Goal: Information Seeking & Learning: Learn about a topic

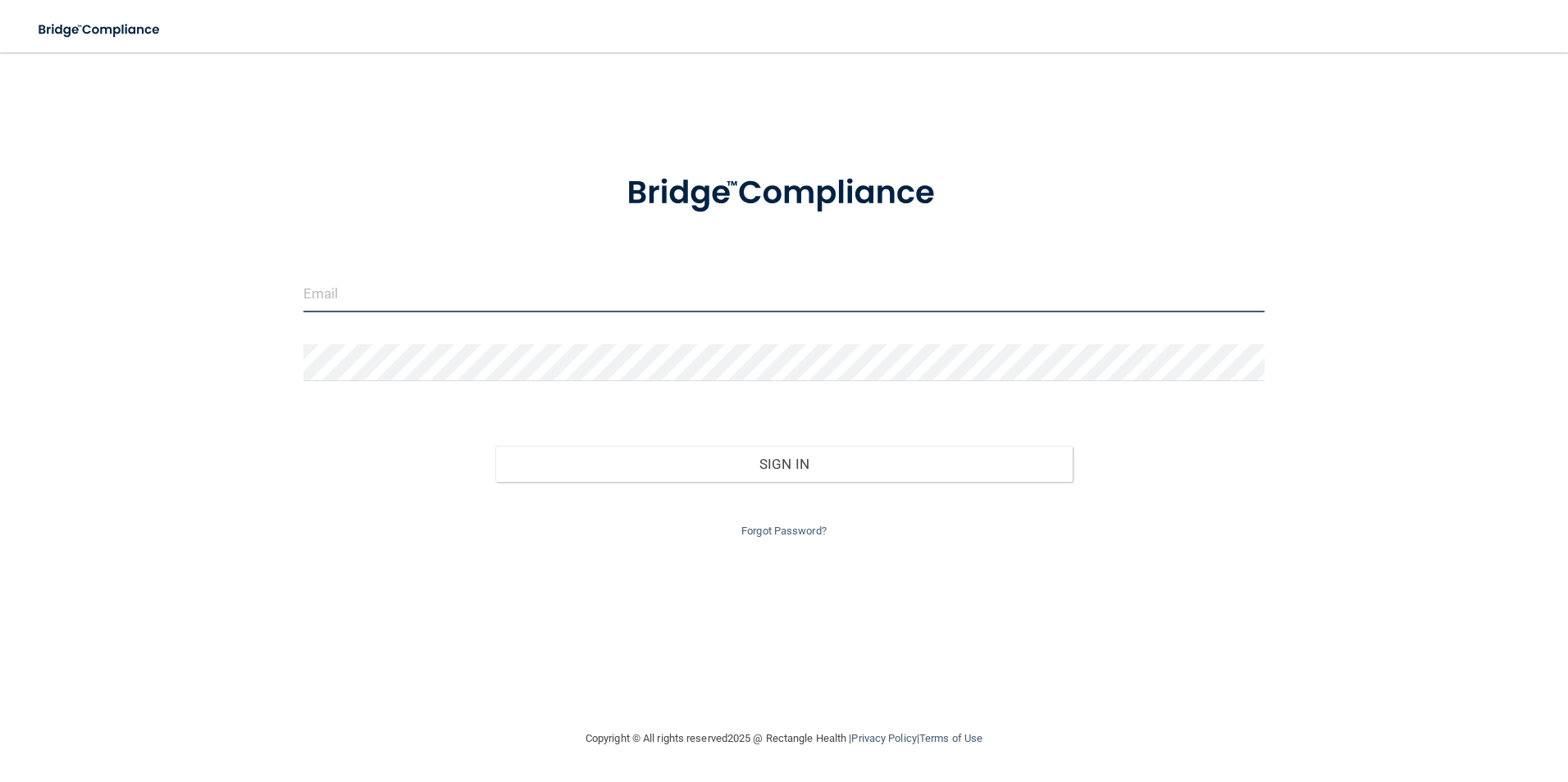
click at [415, 287] on input "email" at bounding box center [784, 294] width 962 height 37
type input "o"
type input "[EMAIL_ADDRESS][DOMAIN_NAME]"
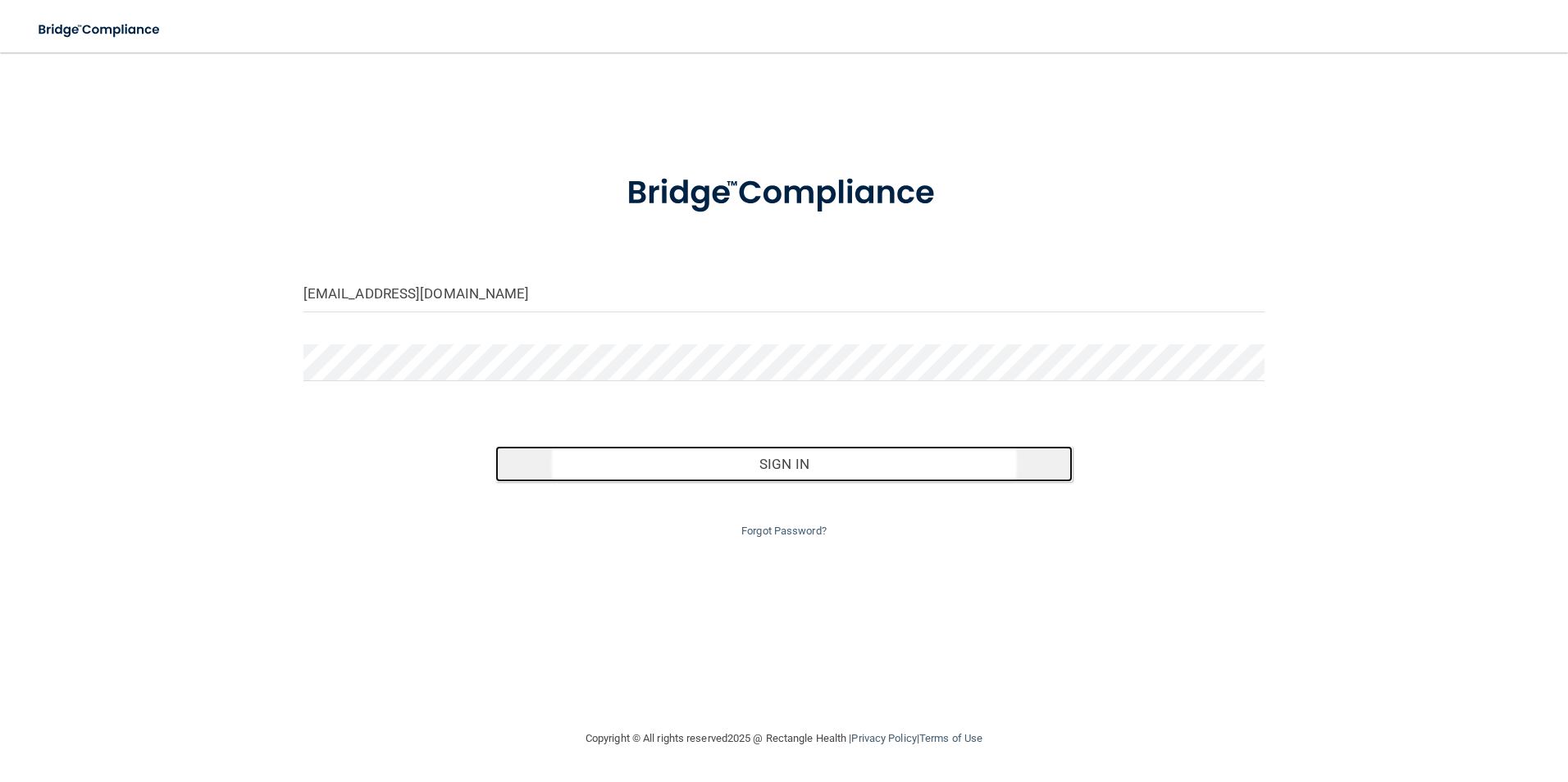
click at [760, 455] on button "Sign In" at bounding box center [783, 464] width 577 height 36
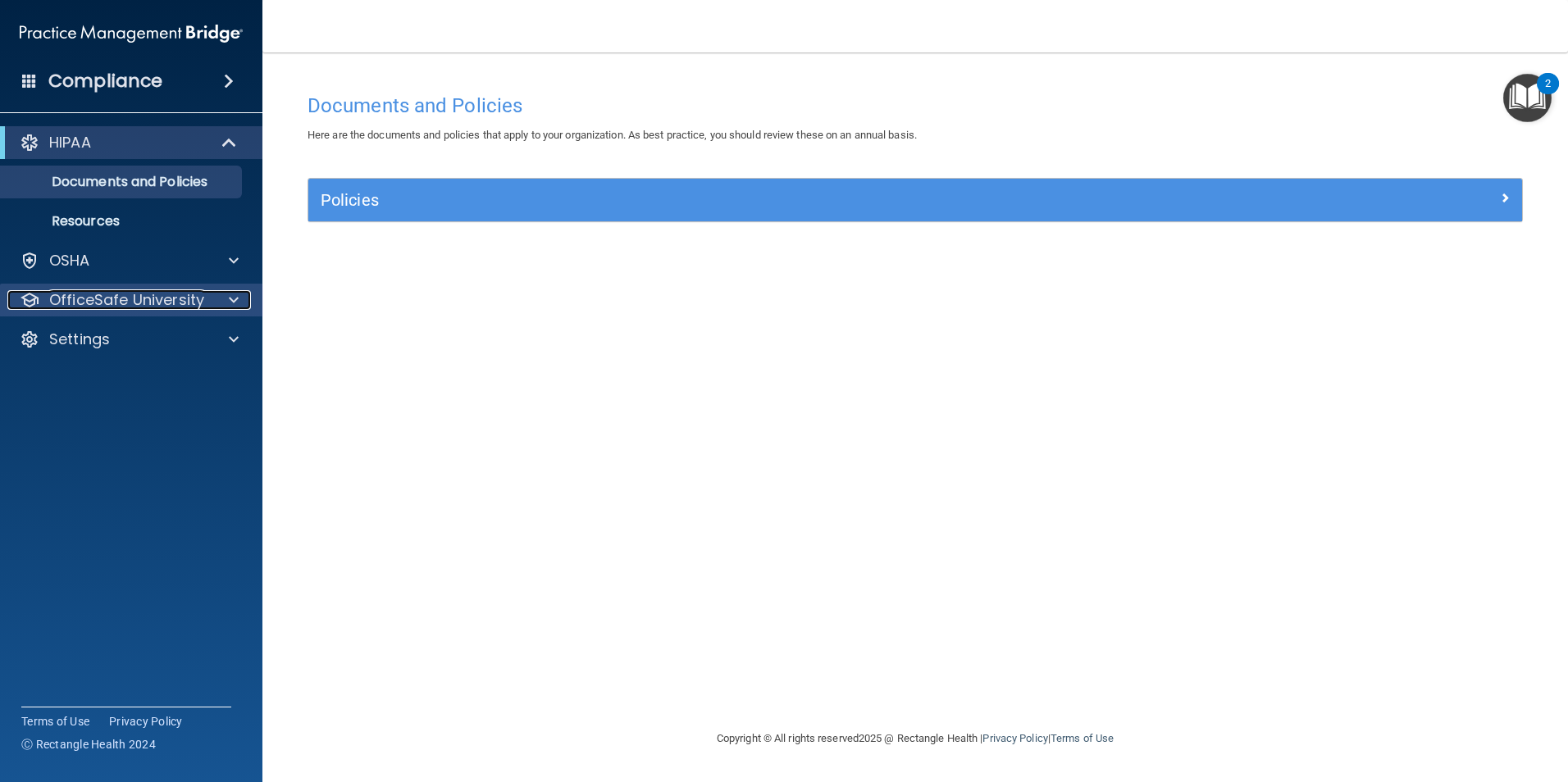
click at [101, 309] on p "OfficeSafe University" at bounding box center [126, 300] width 155 height 19
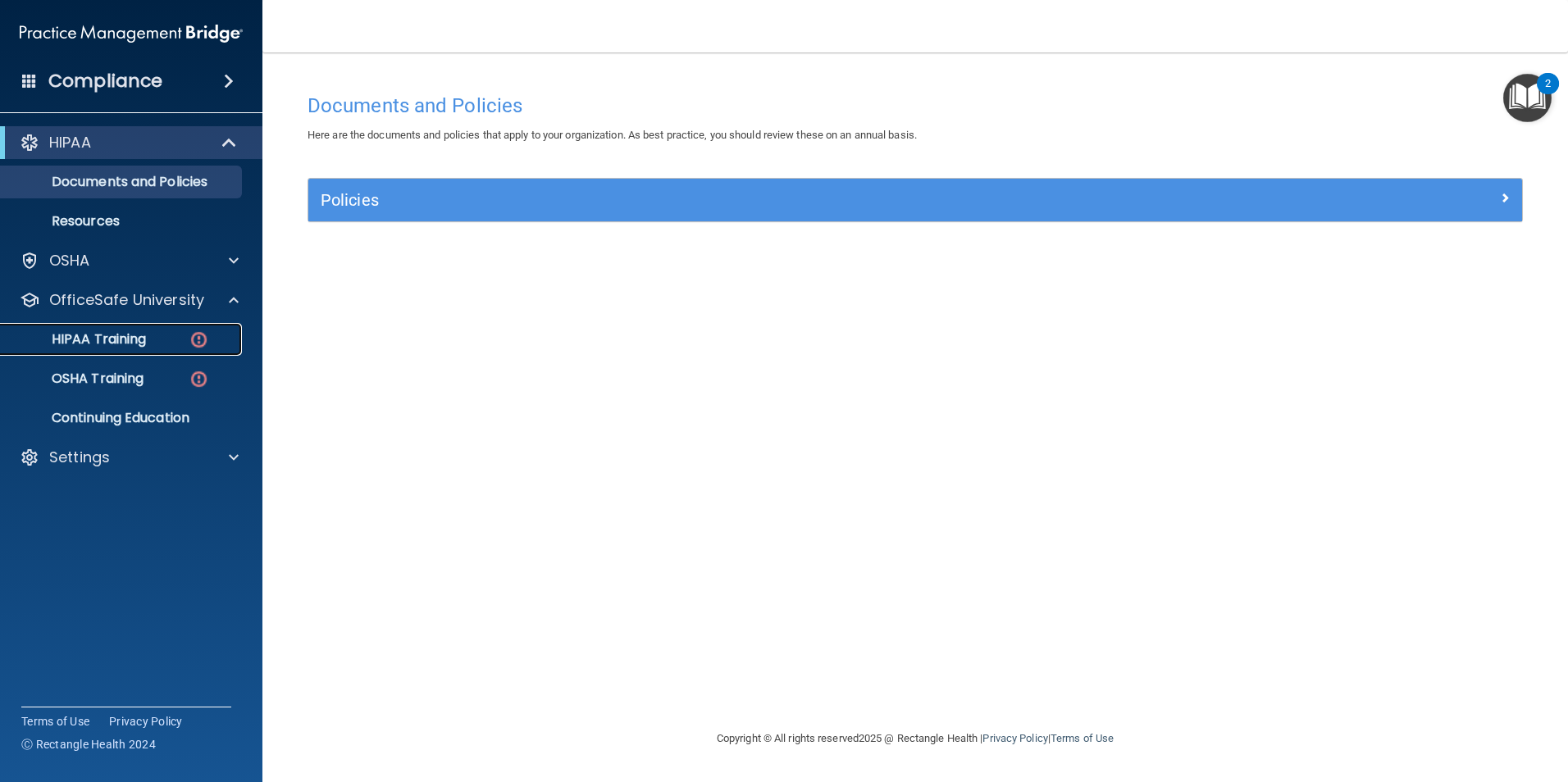
click at [124, 351] on link "HIPAA Training" at bounding box center [113, 339] width 259 height 33
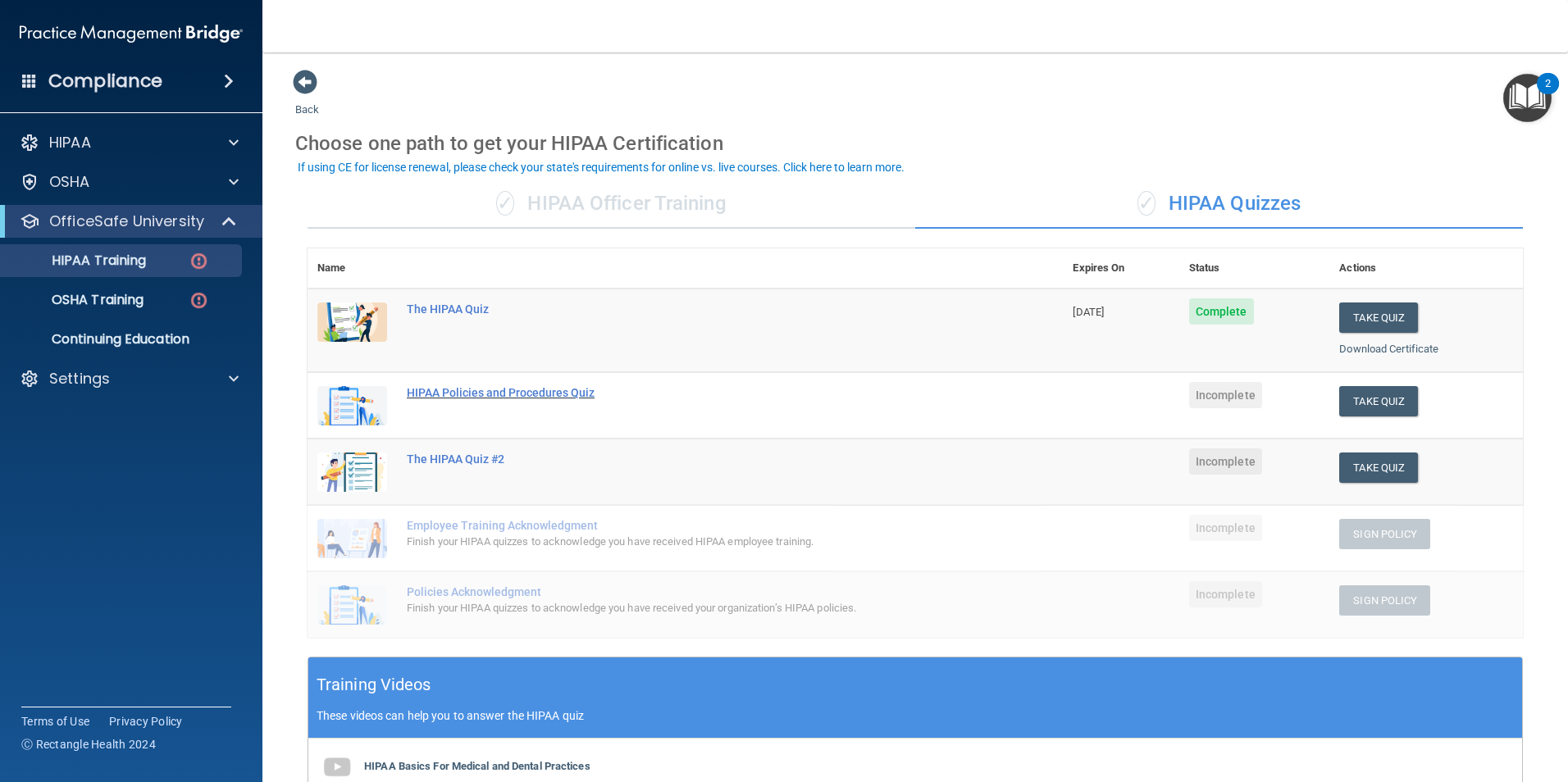
click at [461, 392] on div "HIPAA Policies and Procedures Quiz" at bounding box center [694, 392] width 574 height 13
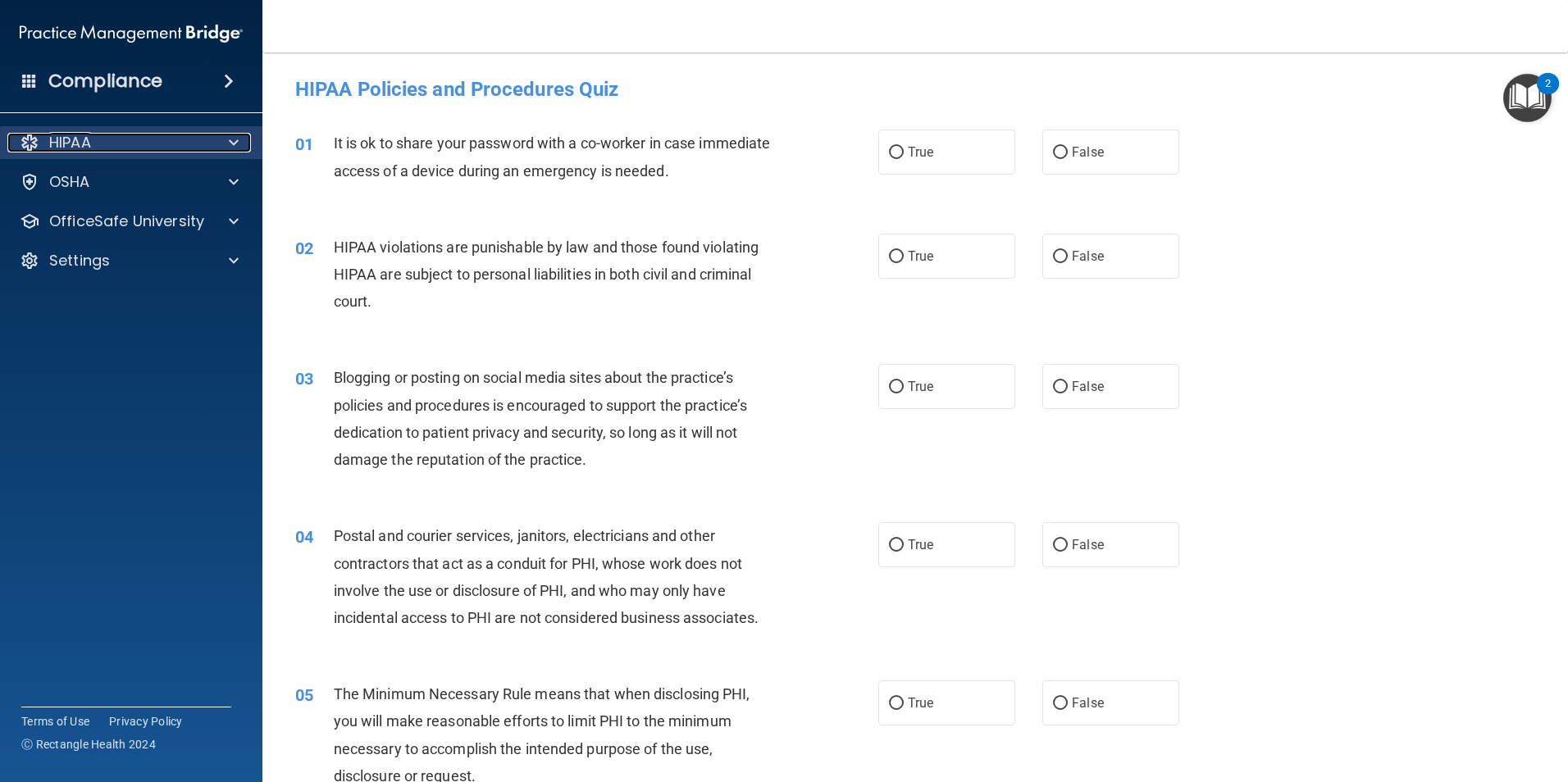
click at [94, 144] on div "HIPAA" at bounding box center [109, 143] width 203 height 19
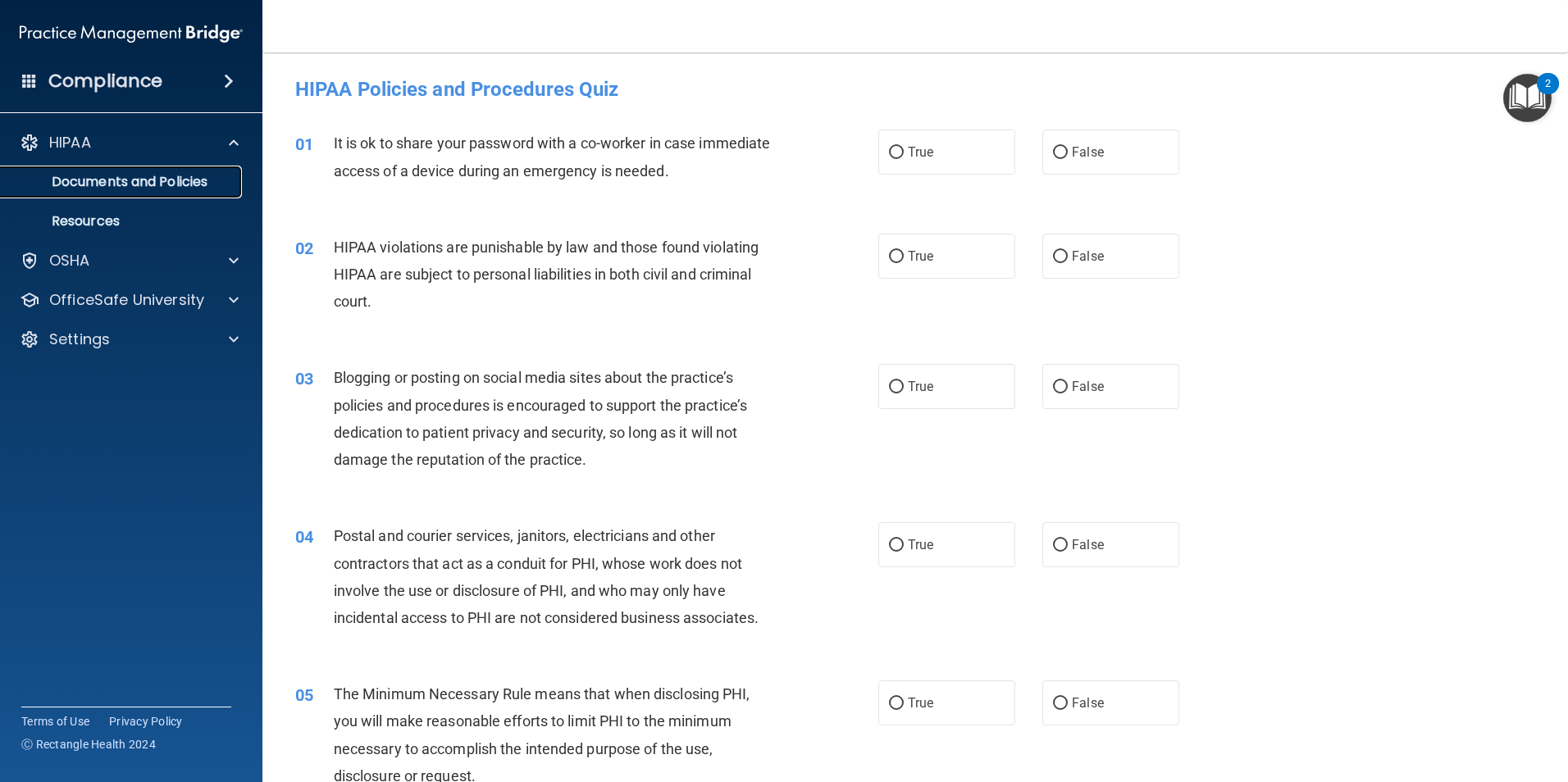
click at [110, 180] on p "Documents and Policies" at bounding box center [123, 182] width 224 height 17
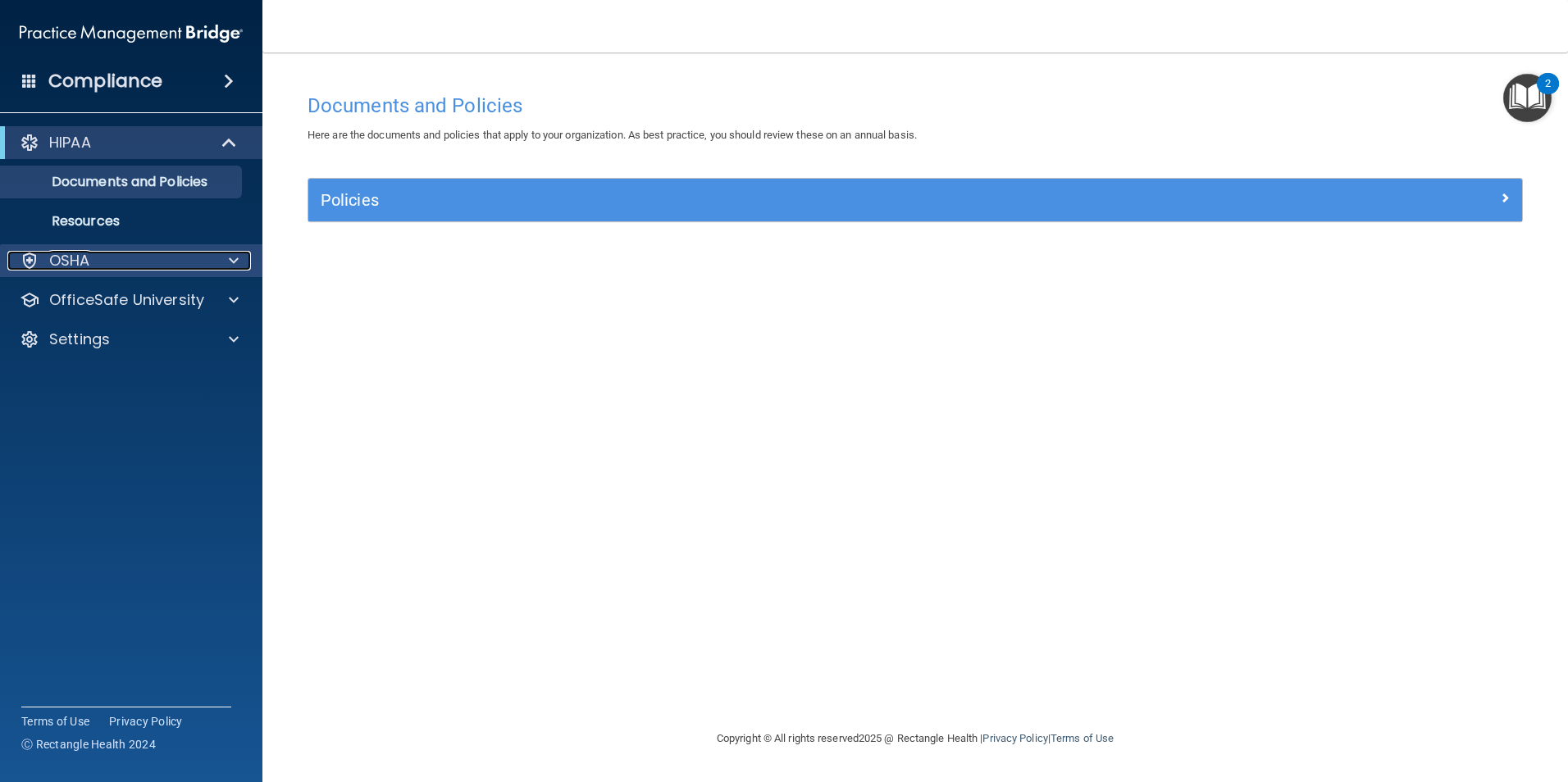
click at [72, 260] on p "OSHA" at bounding box center [70, 261] width 41 height 19
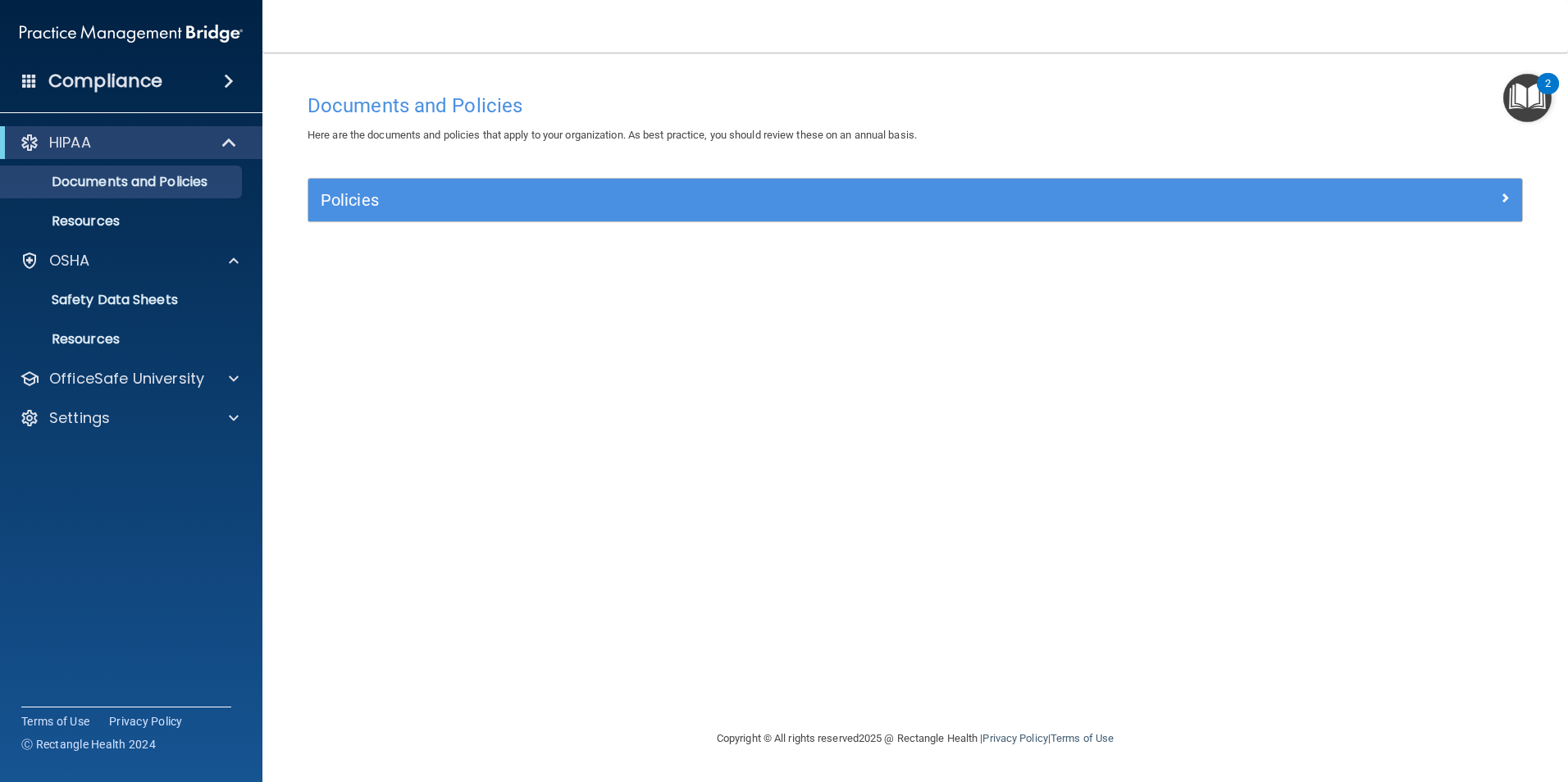
click at [363, 259] on div "Documents and Policies Here are the documents and policies that apply to your o…" at bounding box center [914, 408] width 1240 height 644
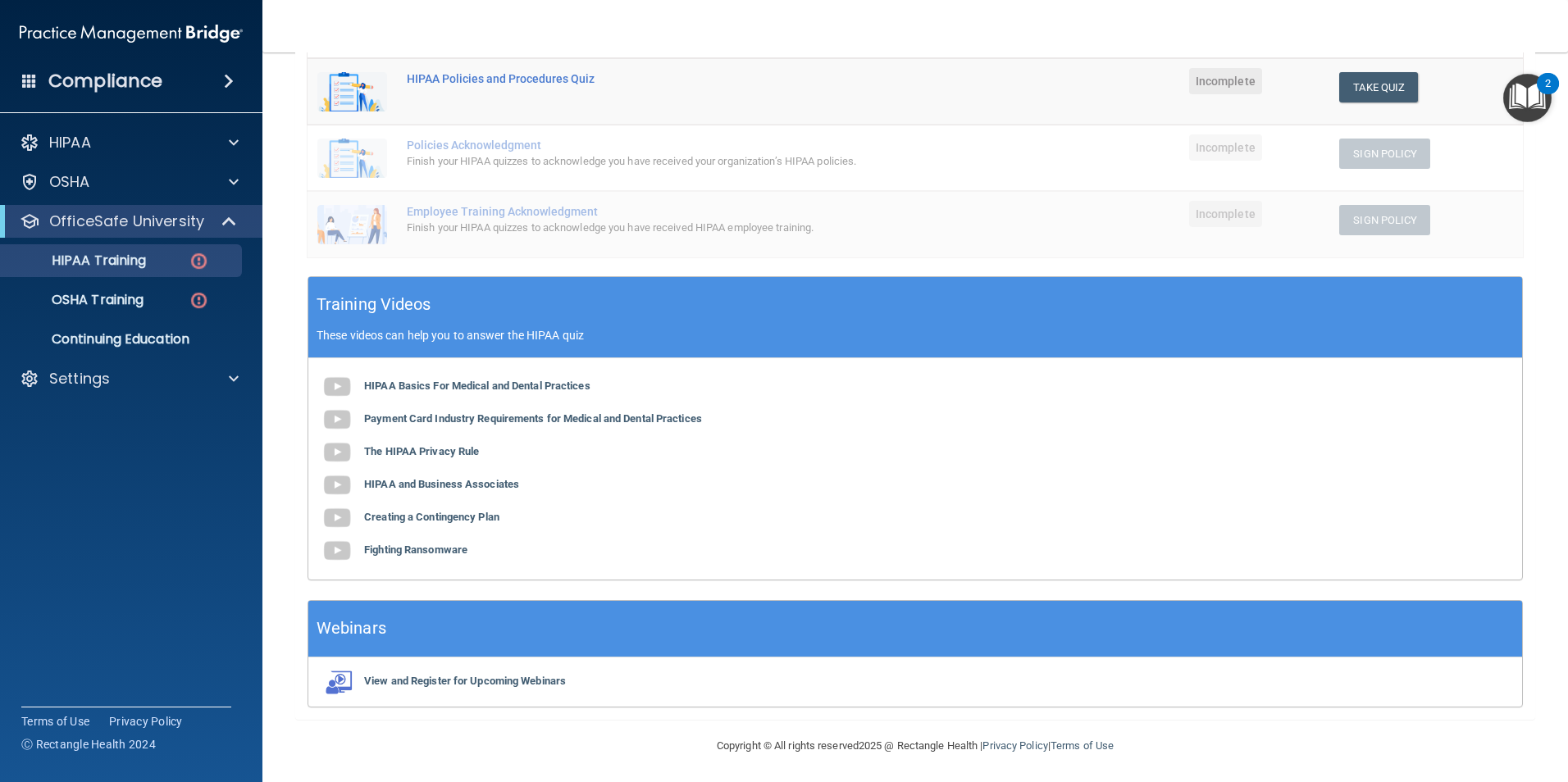
scroll to position [383, 0]
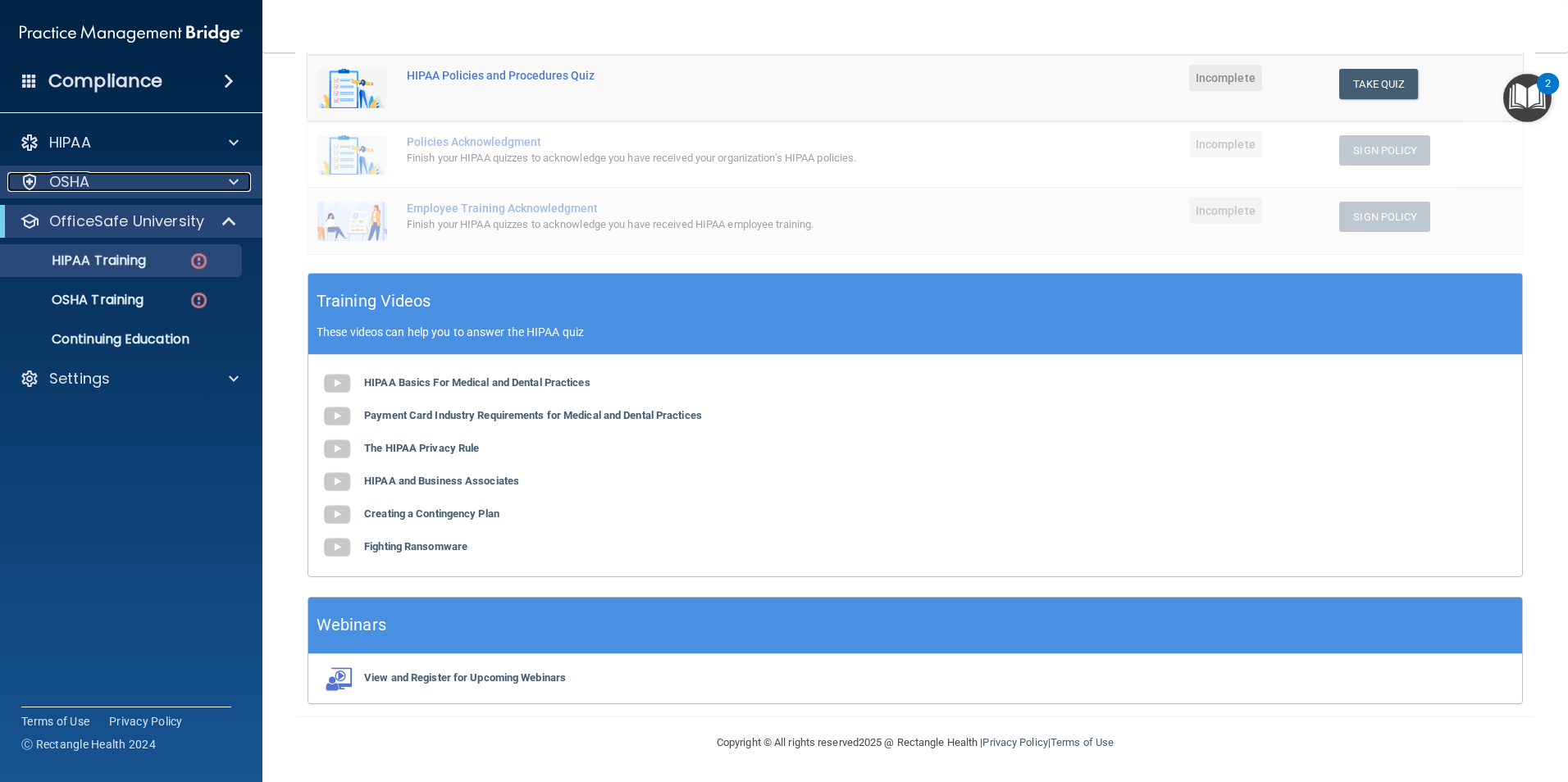
click at [103, 185] on div "OSHA" at bounding box center [109, 182] width 203 height 19
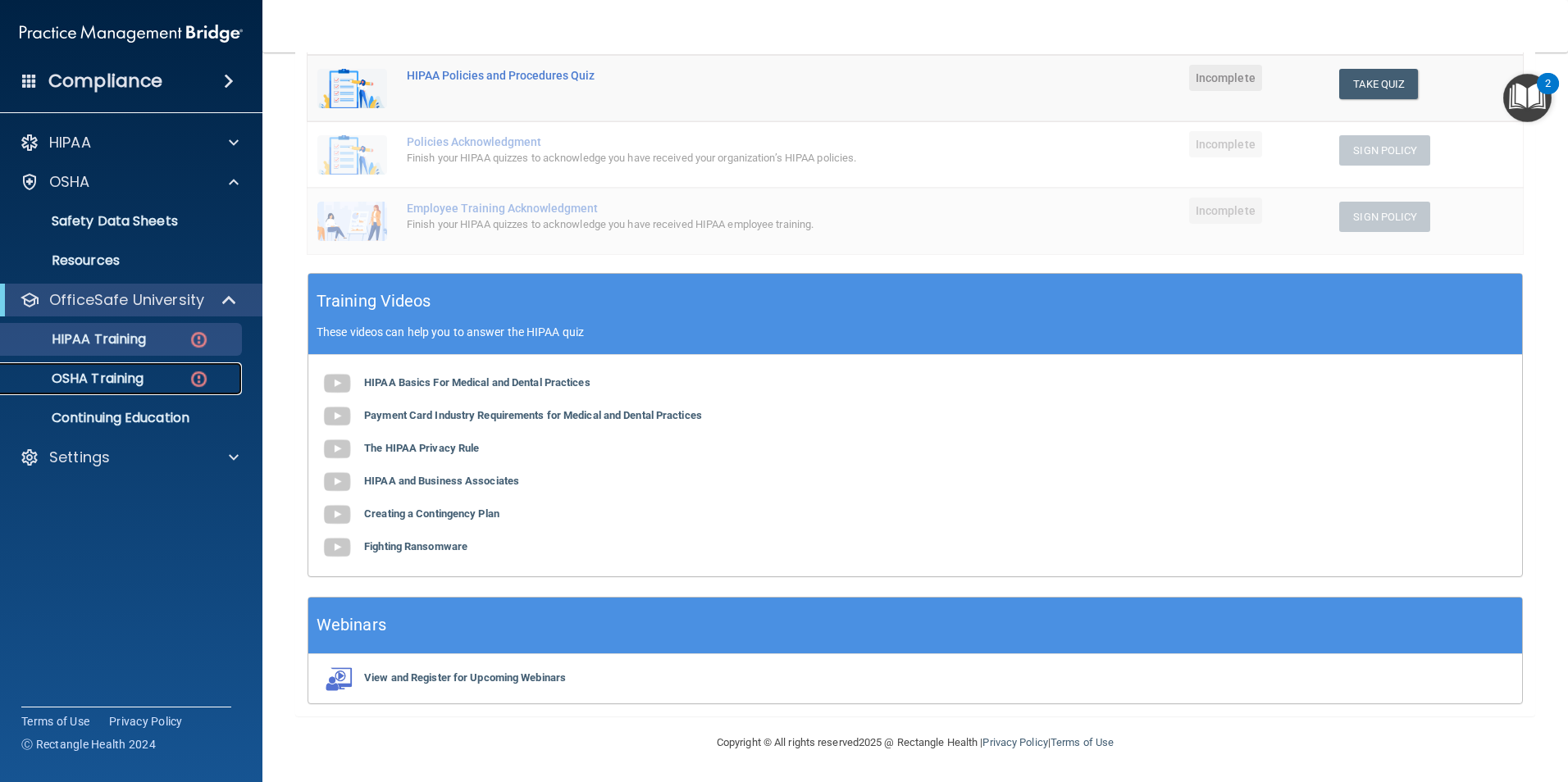
click at [109, 380] on p "OSHA Training" at bounding box center [77, 378] width 133 height 17
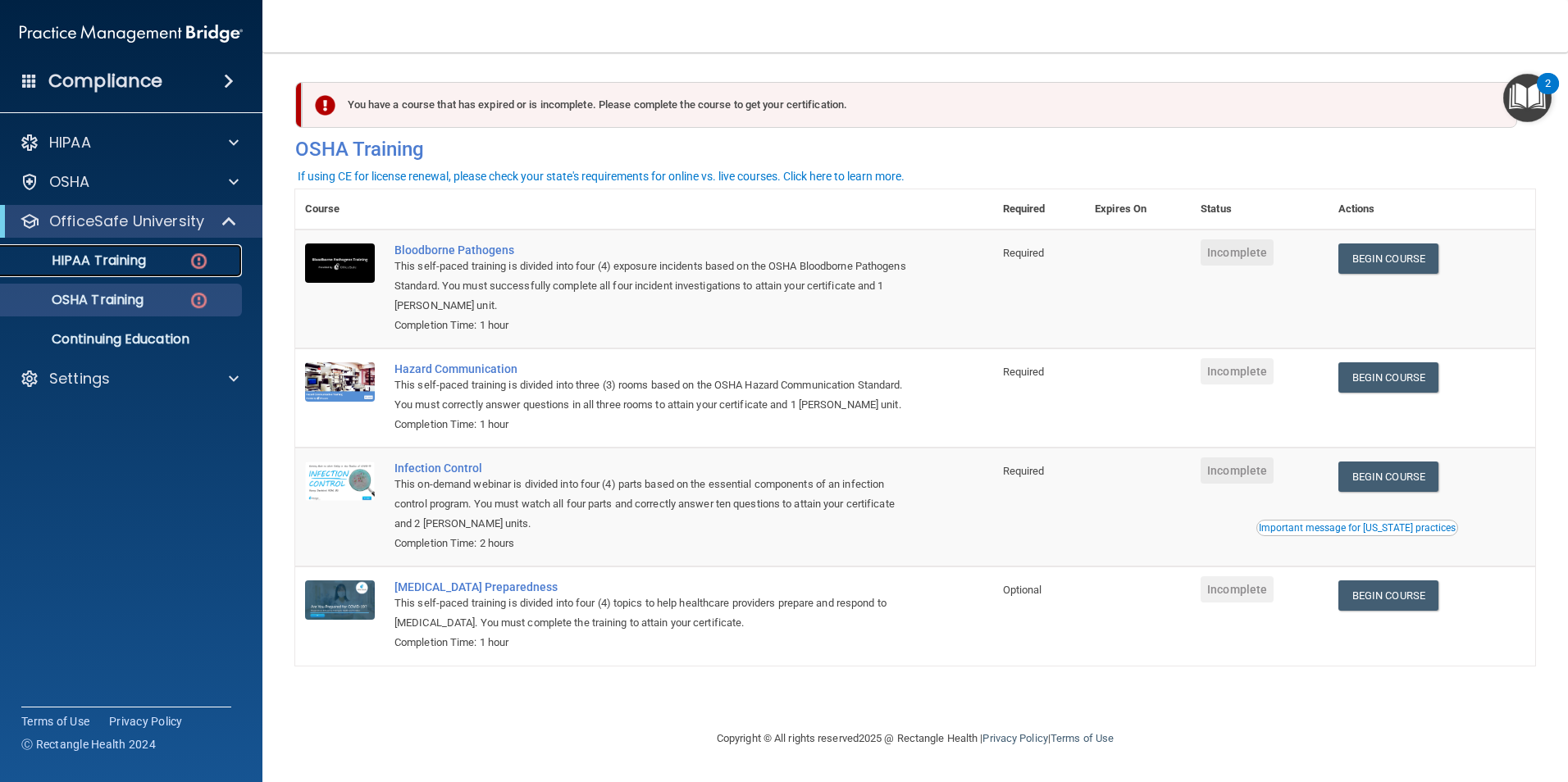
click at [114, 258] on p "HIPAA Training" at bounding box center [78, 261] width 135 height 17
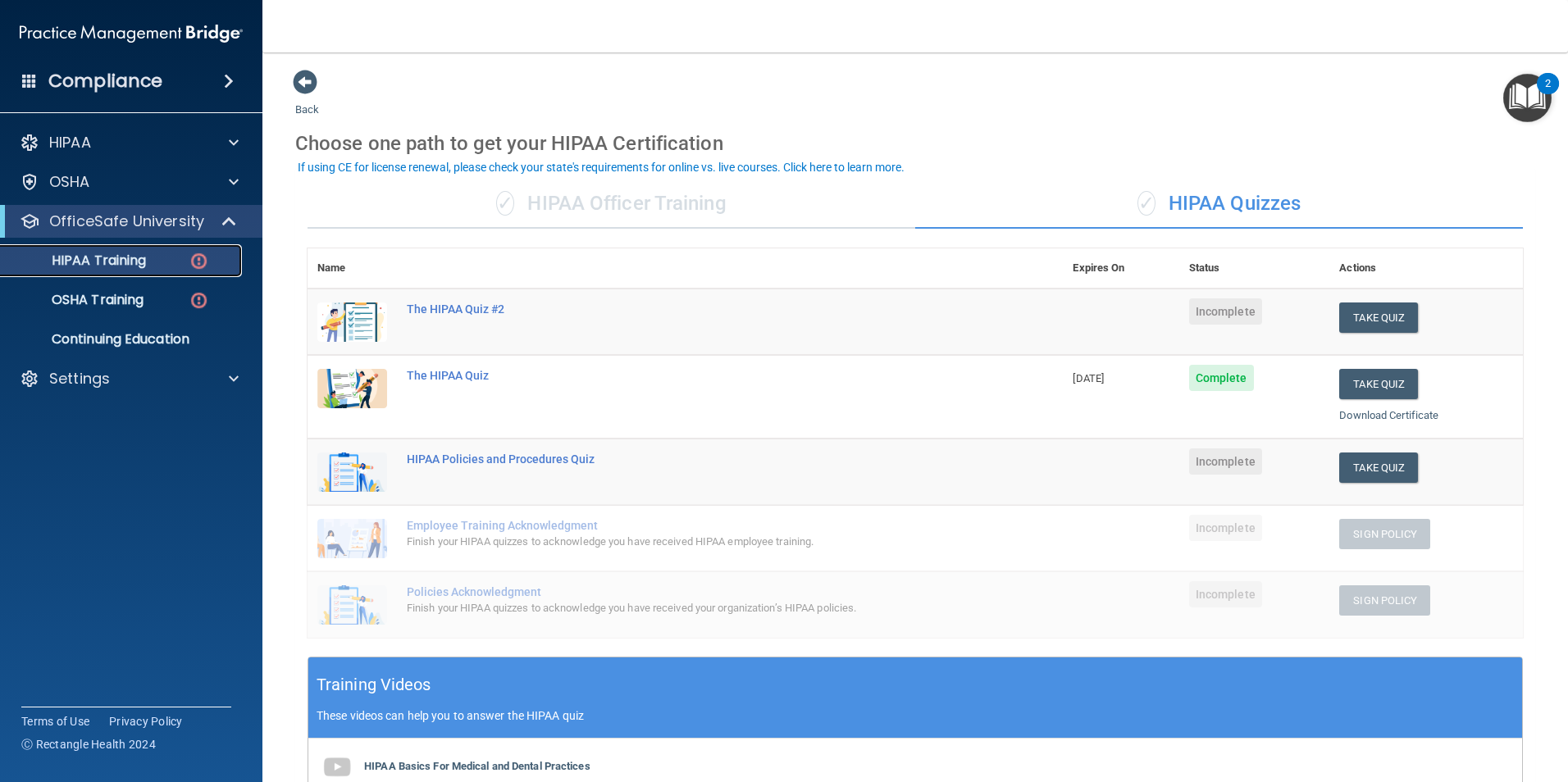
click at [118, 261] on p "HIPAA Training" at bounding box center [78, 261] width 135 height 17
click at [117, 257] on p "HIPAA Training" at bounding box center [78, 261] width 135 height 17
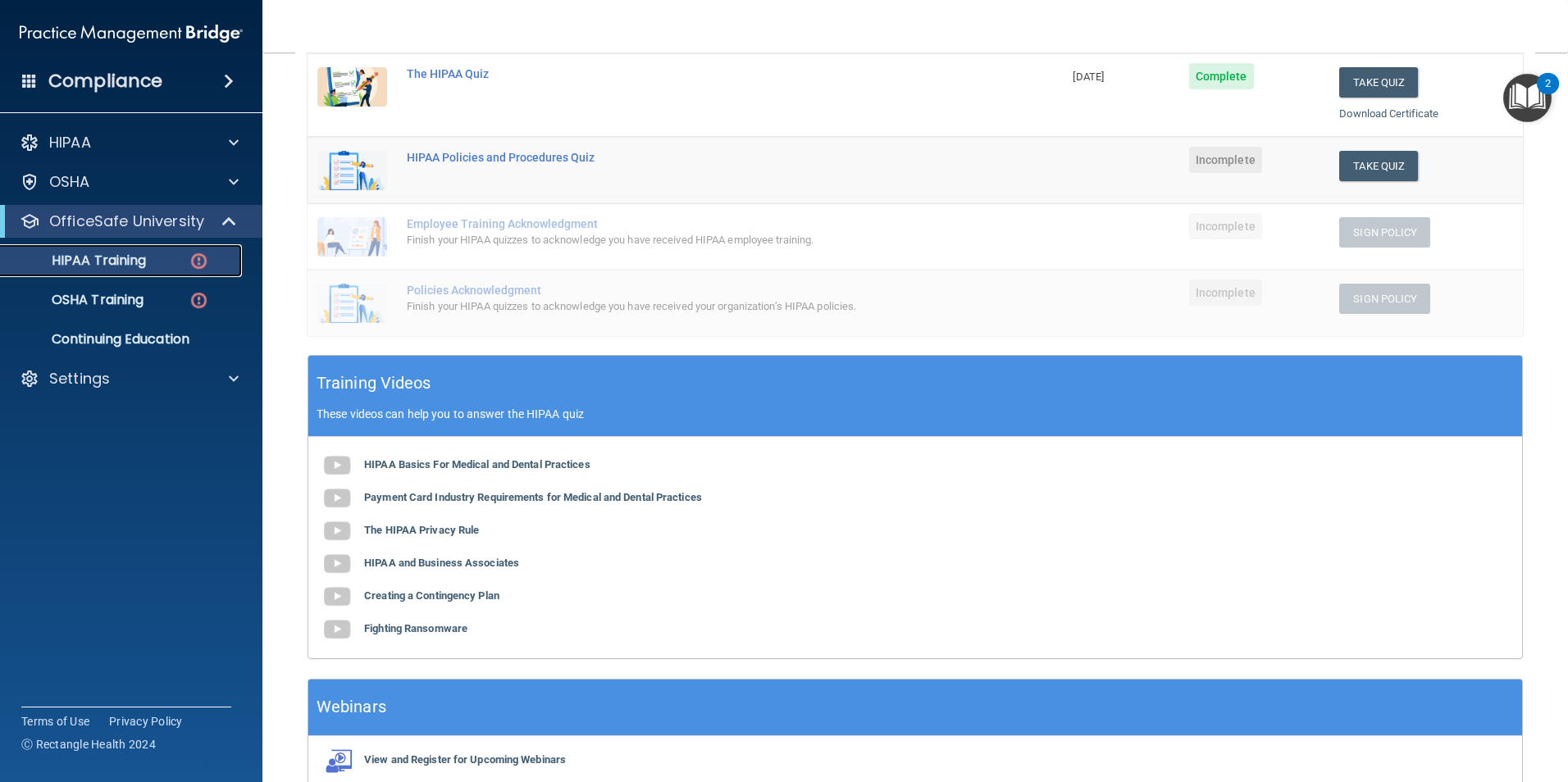
scroll to position [383, 0]
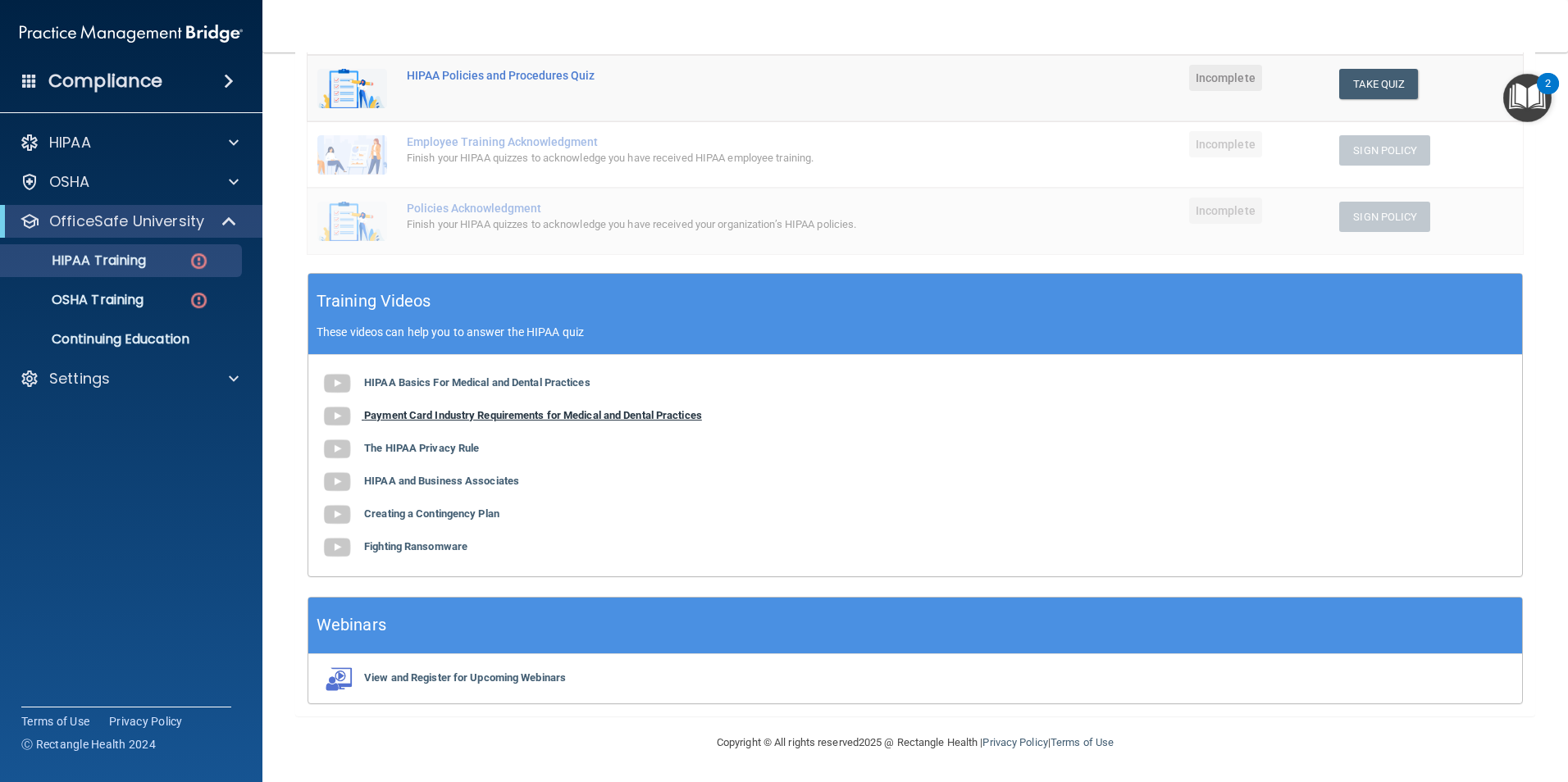
click at [440, 414] on b "Payment Card Industry Requirements for Medical and Dental Practices" at bounding box center [532, 415] width 338 height 13
click at [448, 449] on b "The HIPAA Privacy Rule" at bounding box center [421, 447] width 115 height 13
click at [394, 482] on b "HIPAA and Business Associates" at bounding box center [441, 480] width 155 height 13
click at [414, 512] on b "Creating a Contingency Plan" at bounding box center [431, 514] width 135 height 13
click at [448, 543] on b "Fighting Ransomware" at bounding box center [415, 546] width 103 height 13
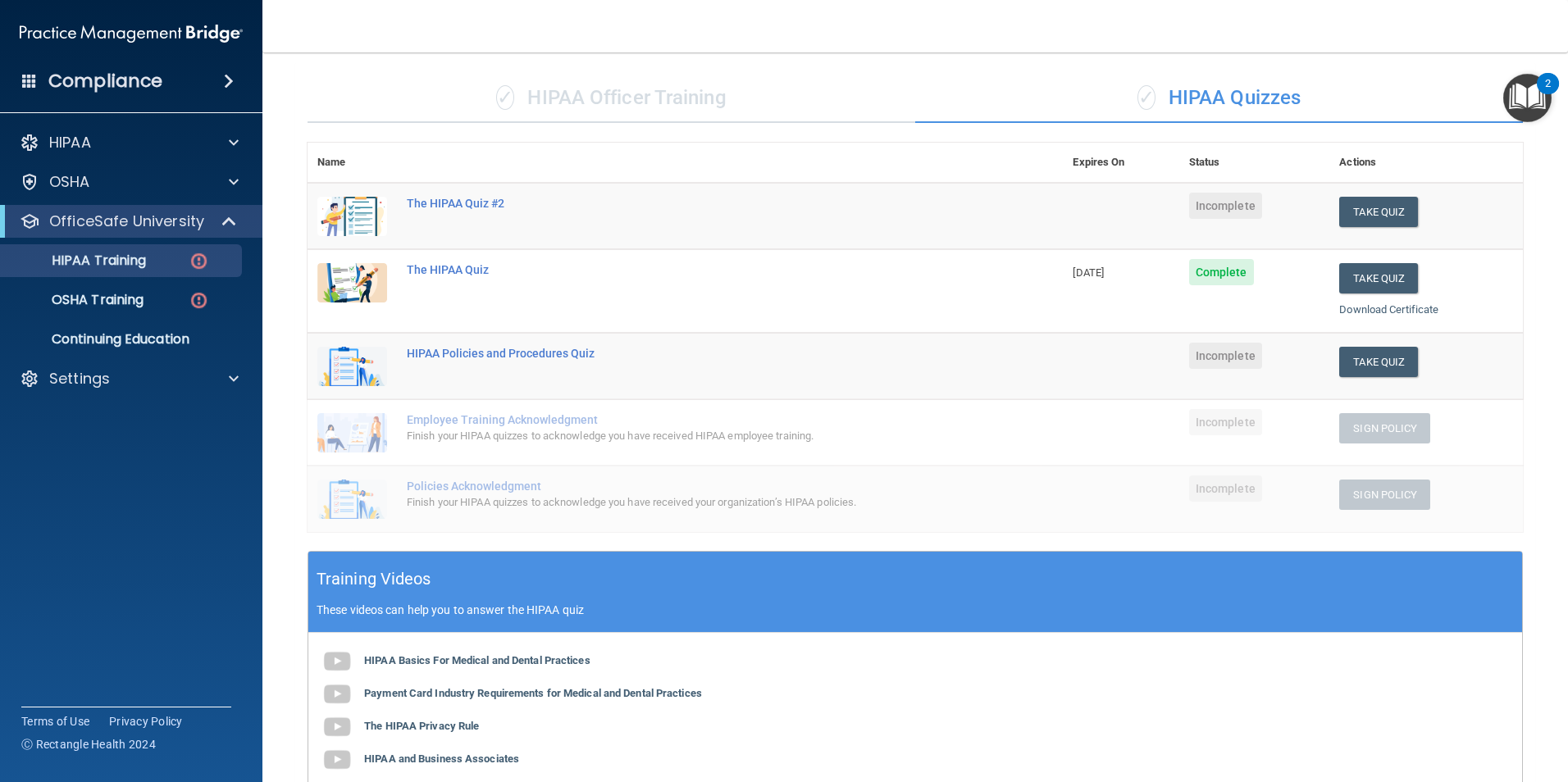
scroll to position [55, 0]
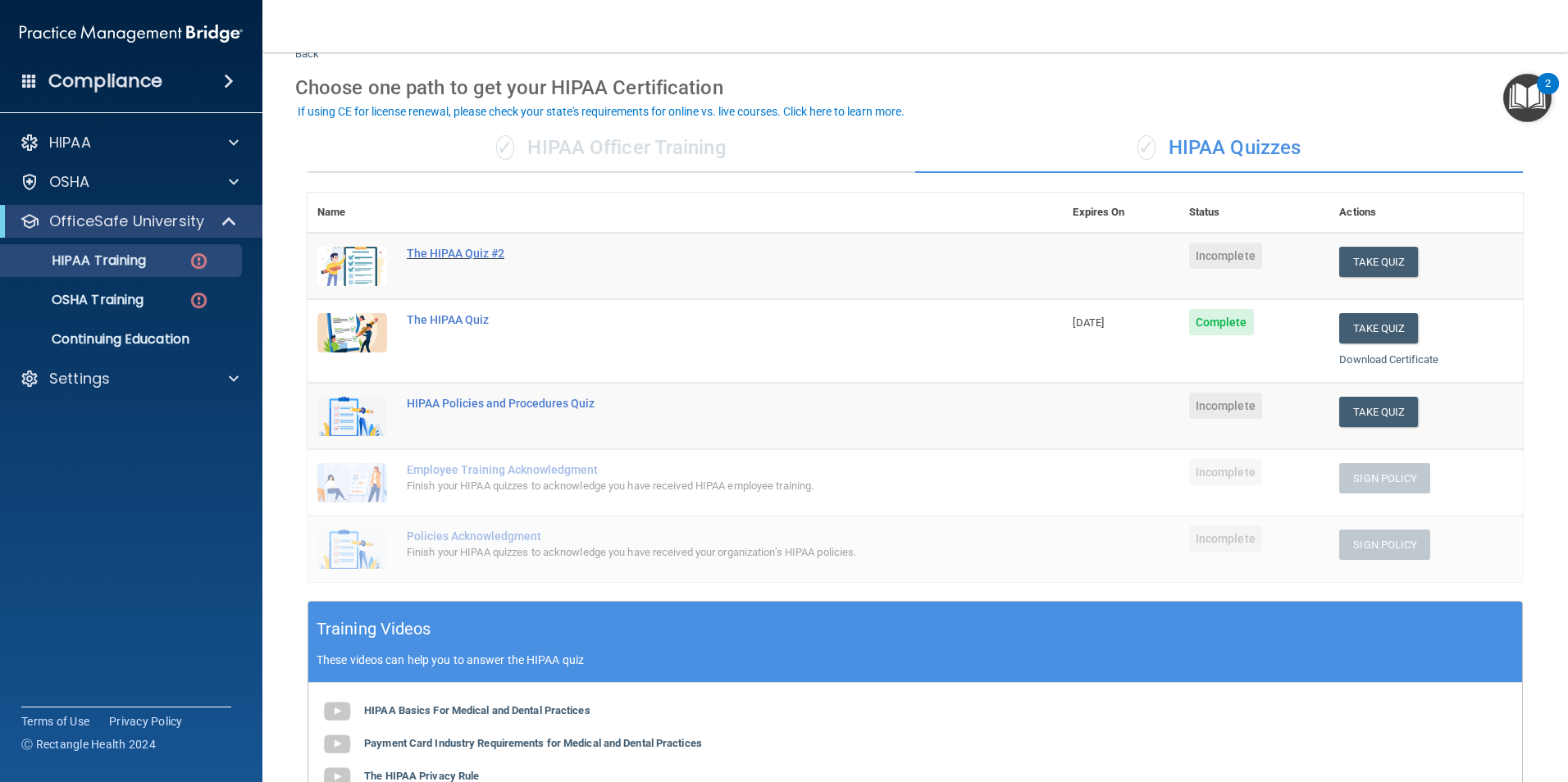
click at [483, 257] on div "The HIPAA Quiz #2" at bounding box center [694, 253] width 574 height 13
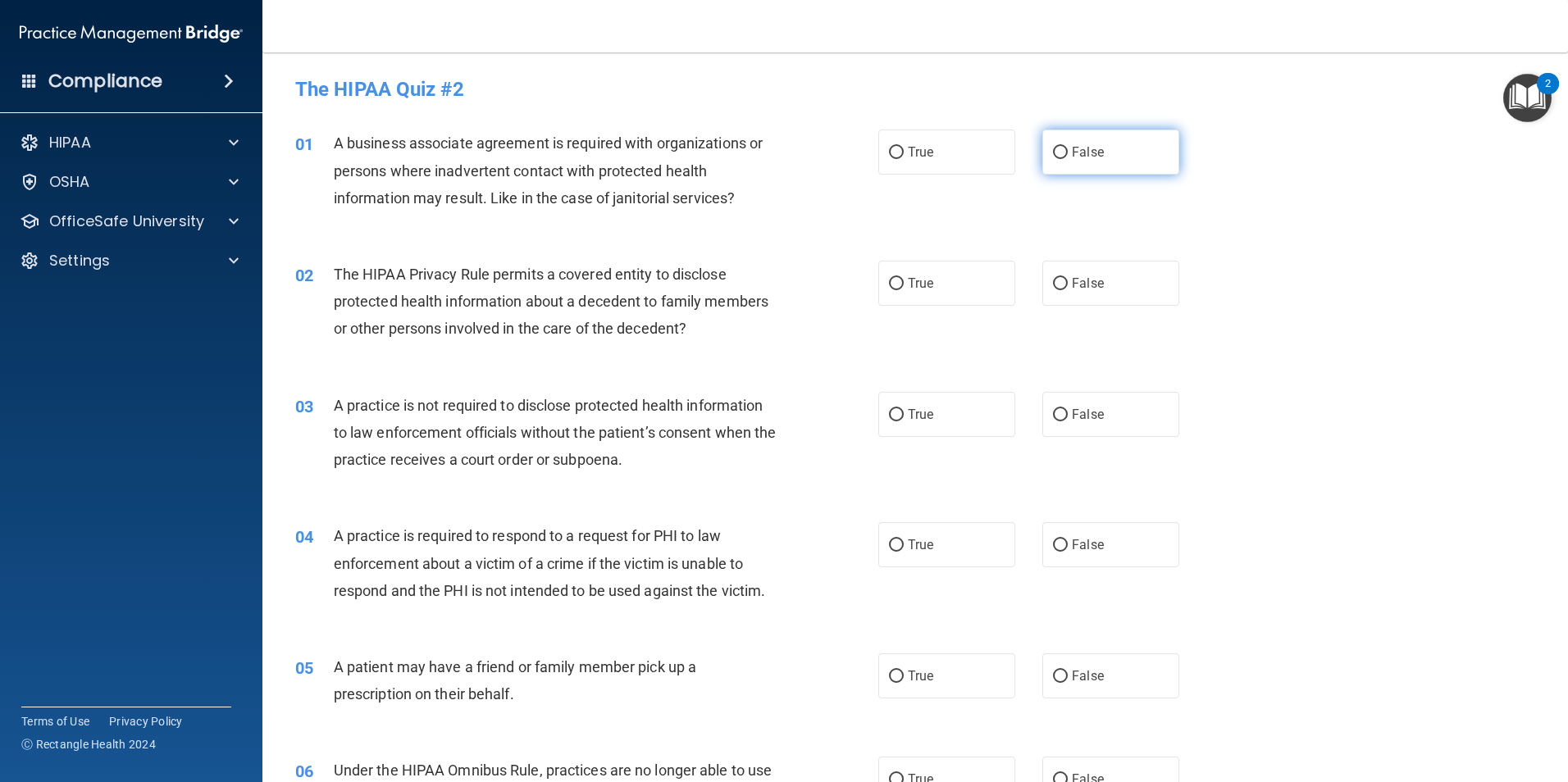
click at [1052, 154] on input "False" at bounding box center [1059, 153] width 15 height 13
radio input "true"
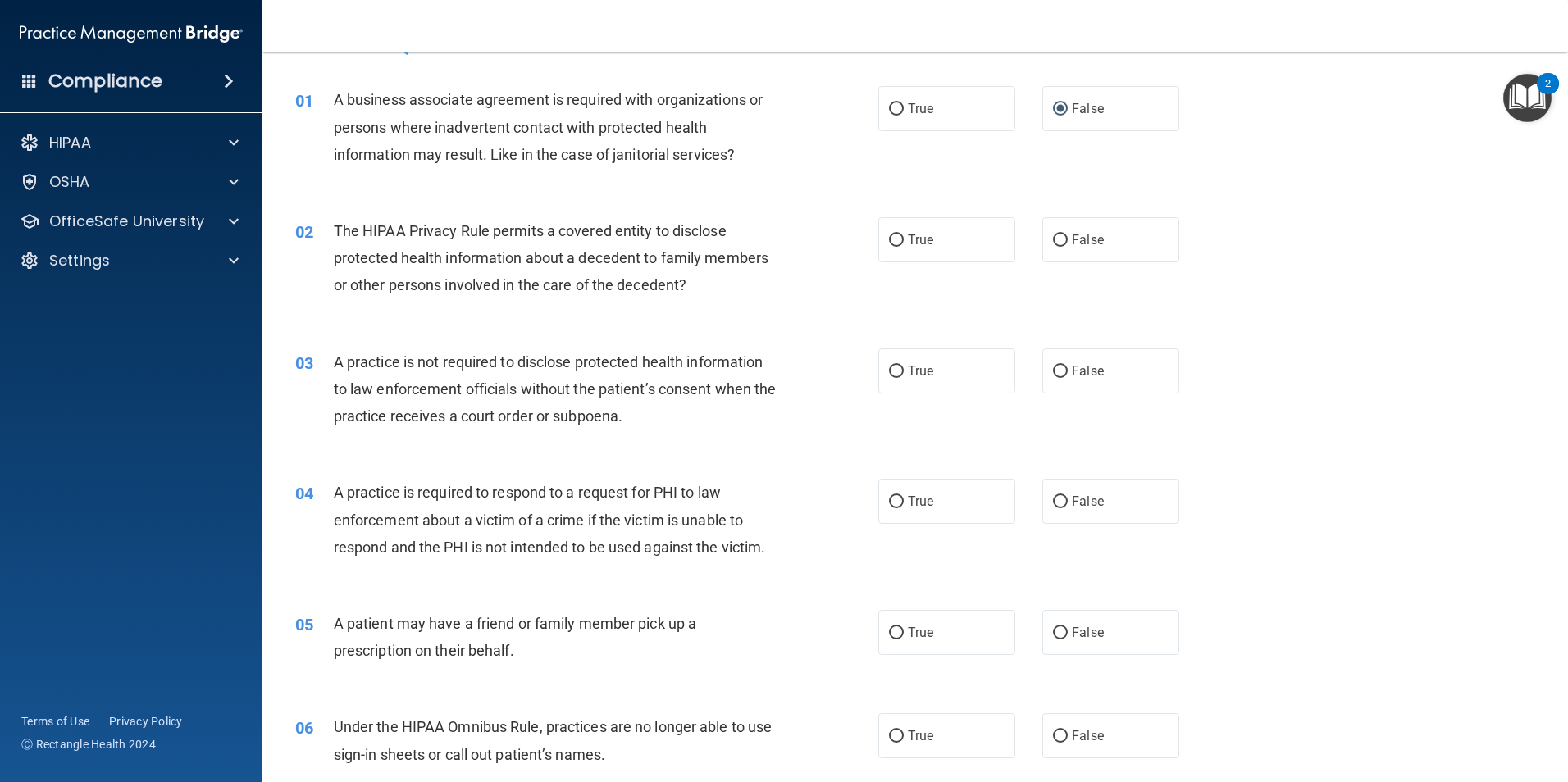
scroll to position [82, 0]
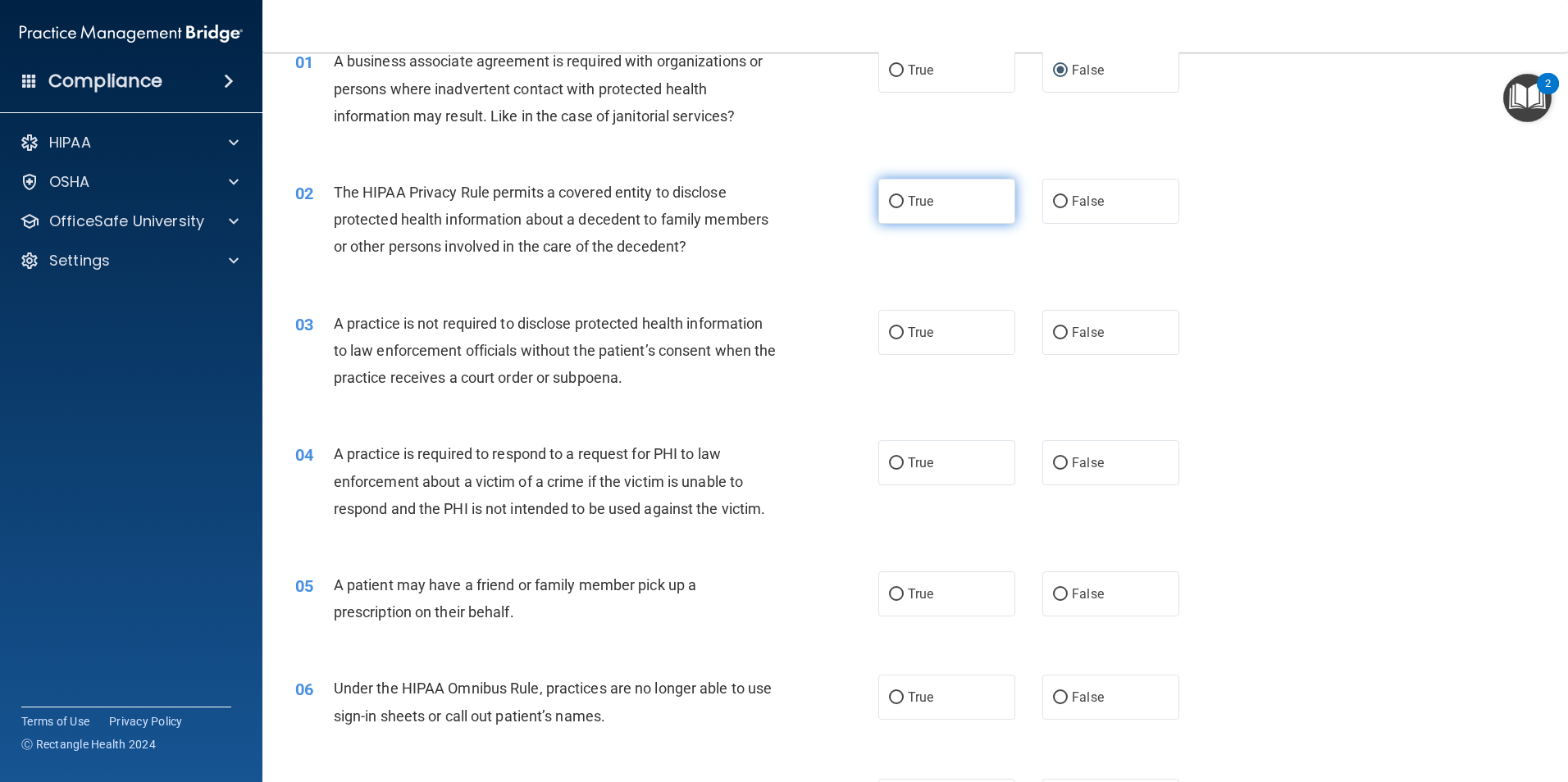
click at [894, 206] on input "True" at bounding box center [896, 201] width 15 height 13
radio input "true"
click at [1052, 332] on input "False" at bounding box center [1059, 333] width 15 height 13
radio input "true"
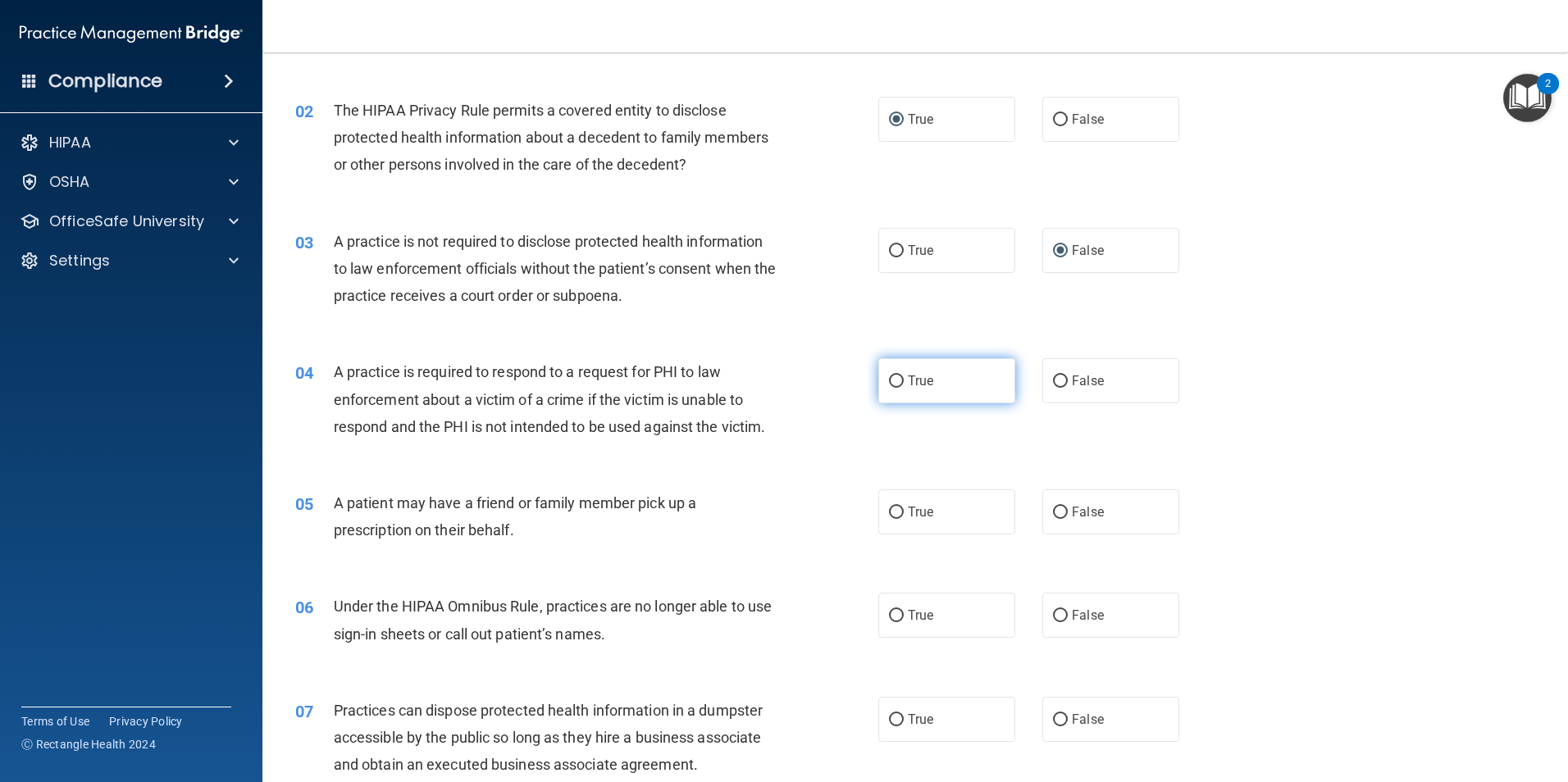
click at [890, 378] on input "True" at bounding box center [896, 381] width 15 height 13
radio input "true"
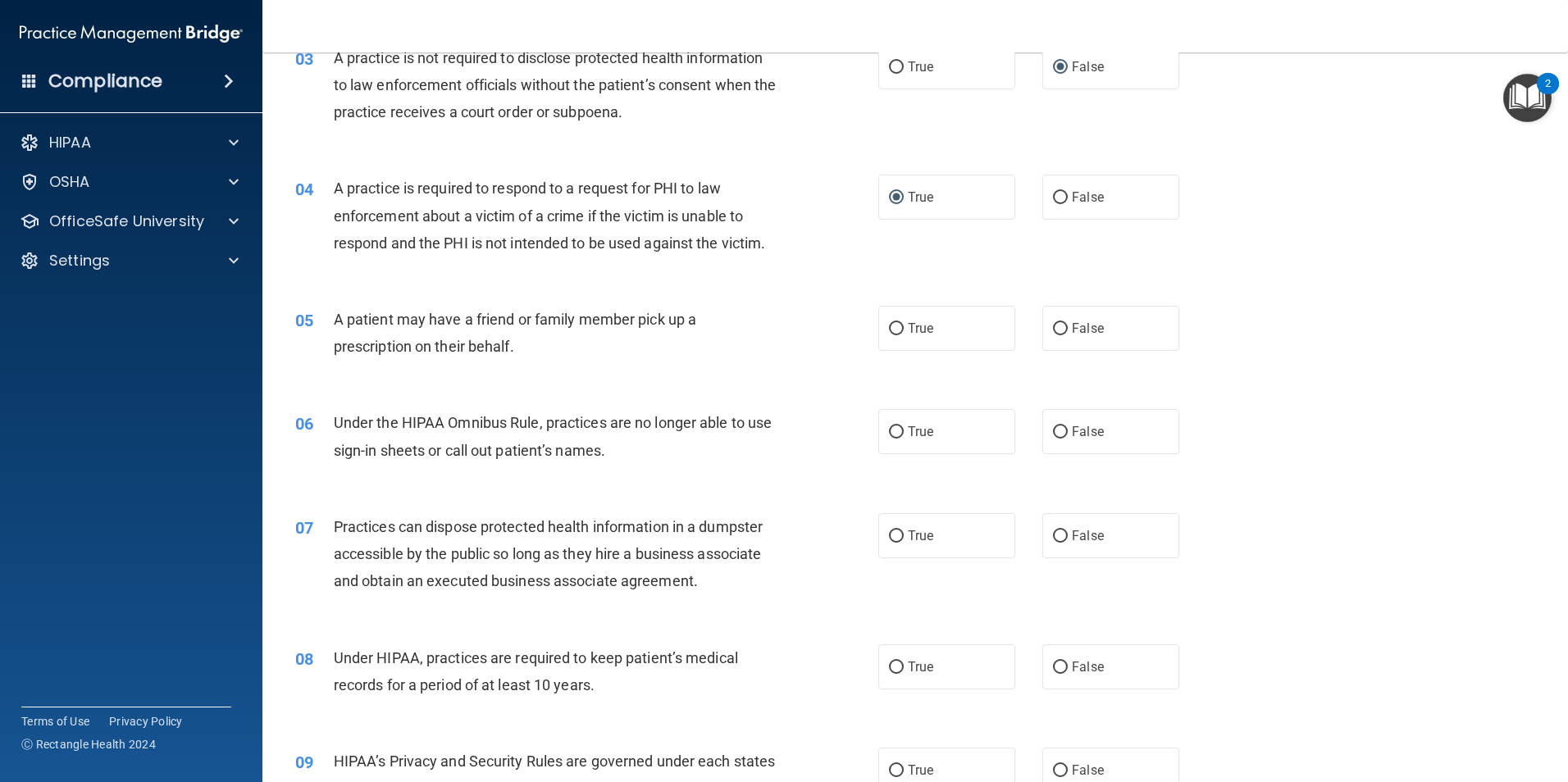
scroll to position [409, 0]
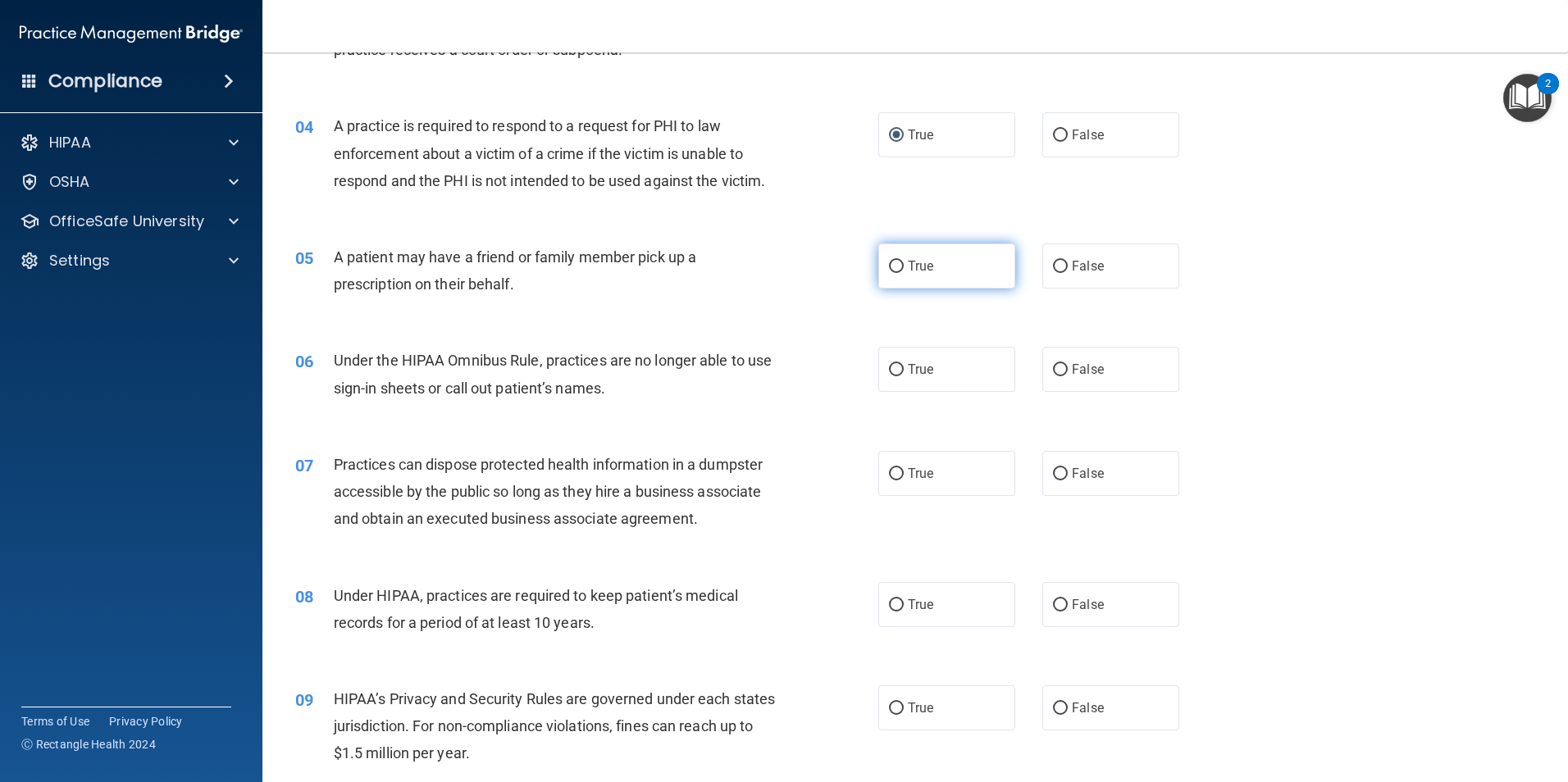
click at [889, 268] on input "True" at bounding box center [896, 267] width 15 height 13
radio input "true"
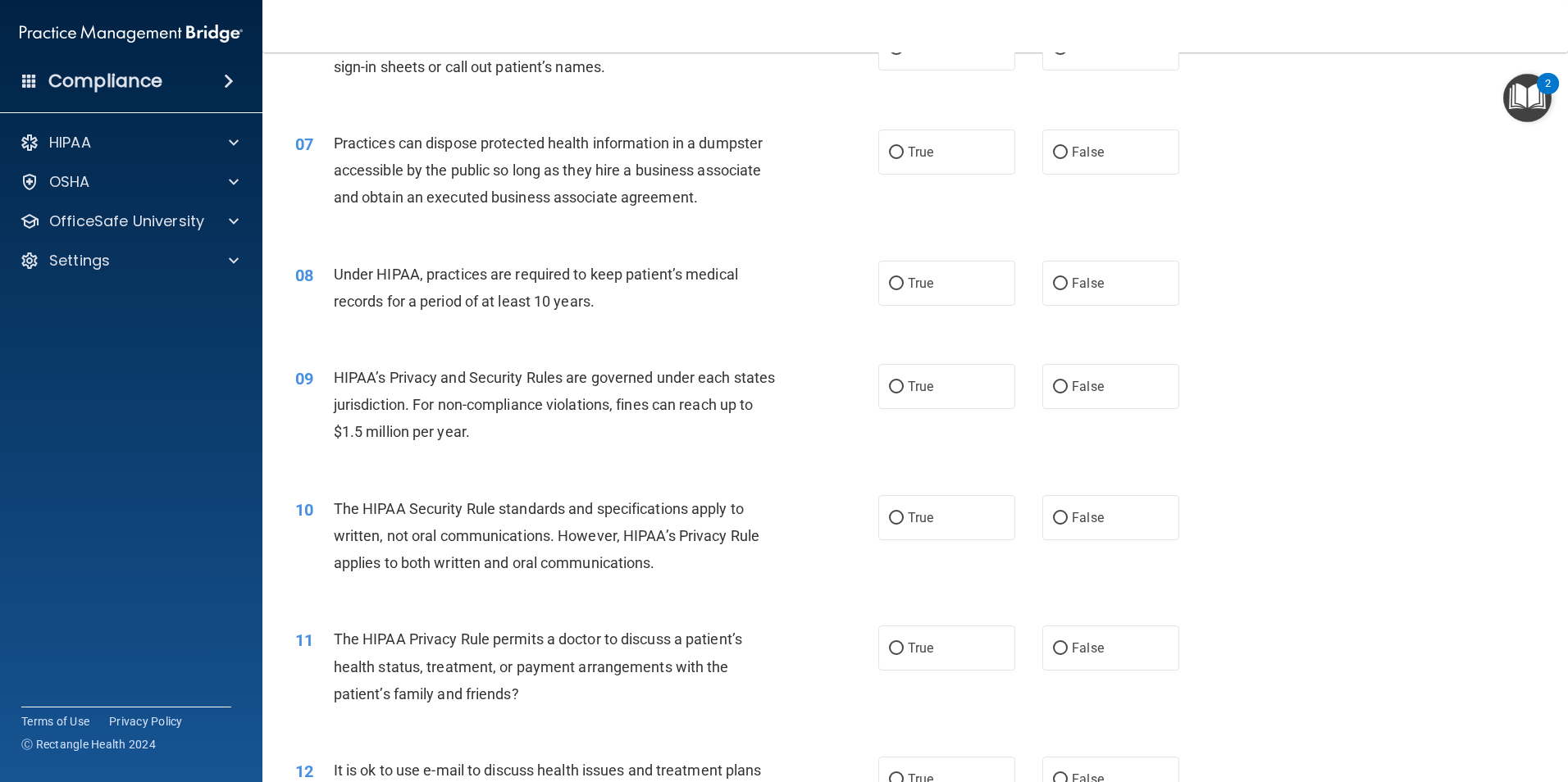
scroll to position [738, 0]
